Goal: Task Accomplishment & Management: Manage account settings

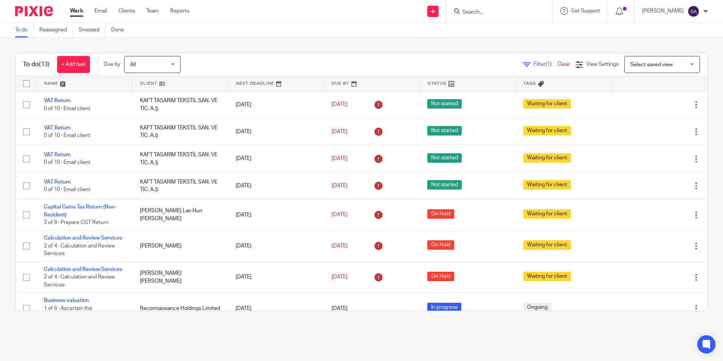
scroll to position [180, 0]
click at [480, 13] on input "Search" at bounding box center [496, 12] width 68 height 7
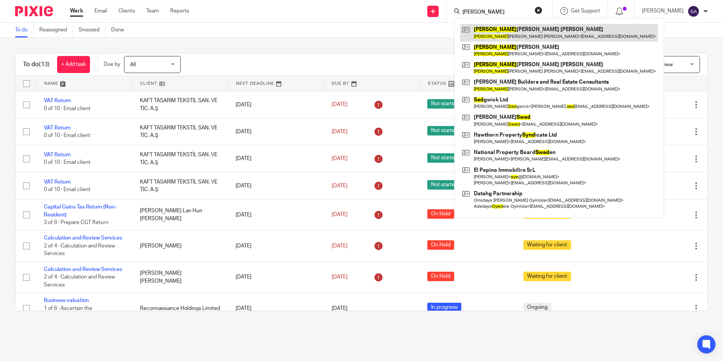
type input "syed"
click at [500, 29] on link at bounding box center [559, 32] width 198 height 17
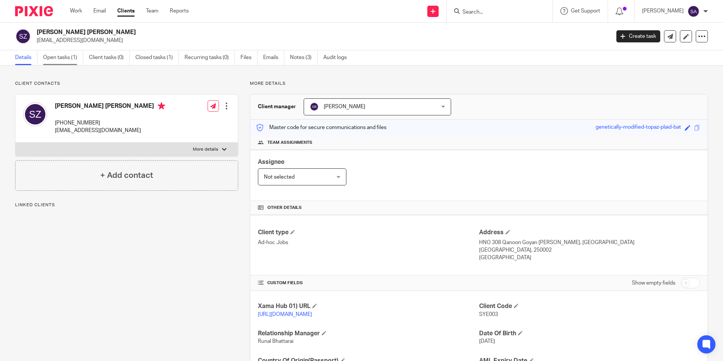
click at [70, 57] on link "Open tasks (1)" at bounding box center [63, 57] width 40 height 15
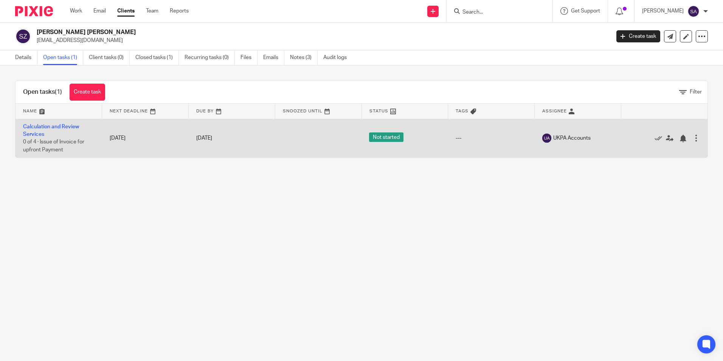
drag, startPoint x: 40, startPoint y: 129, endPoint x: 86, endPoint y: 151, distance: 51.3
click at [40, 129] on link "Calculation and Review Services" at bounding box center [51, 130] width 56 height 13
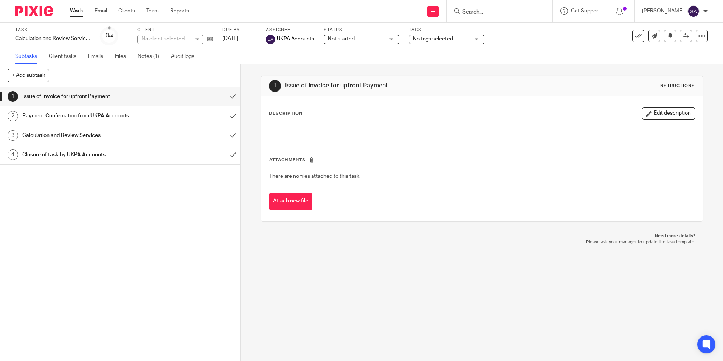
click at [151, 57] on link "Notes (1)" at bounding box center [152, 56] width 28 height 15
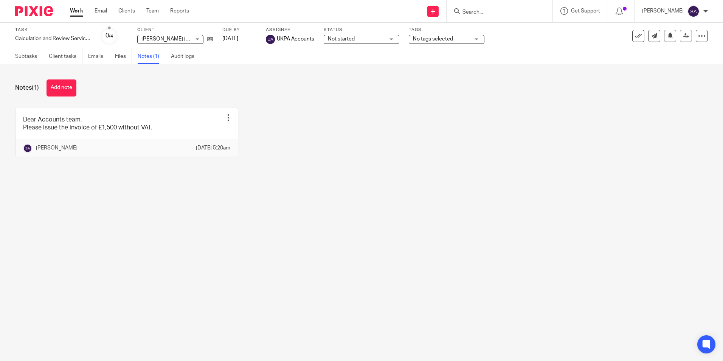
drag, startPoint x: 81, startPoint y: 14, endPoint x: 148, endPoint y: 51, distance: 76.2
click at [81, 14] on link "Work" at bounding box center [76, 11] width 13 height 8
